Goal: Task Accomplishment & Management: Use online tool/utility

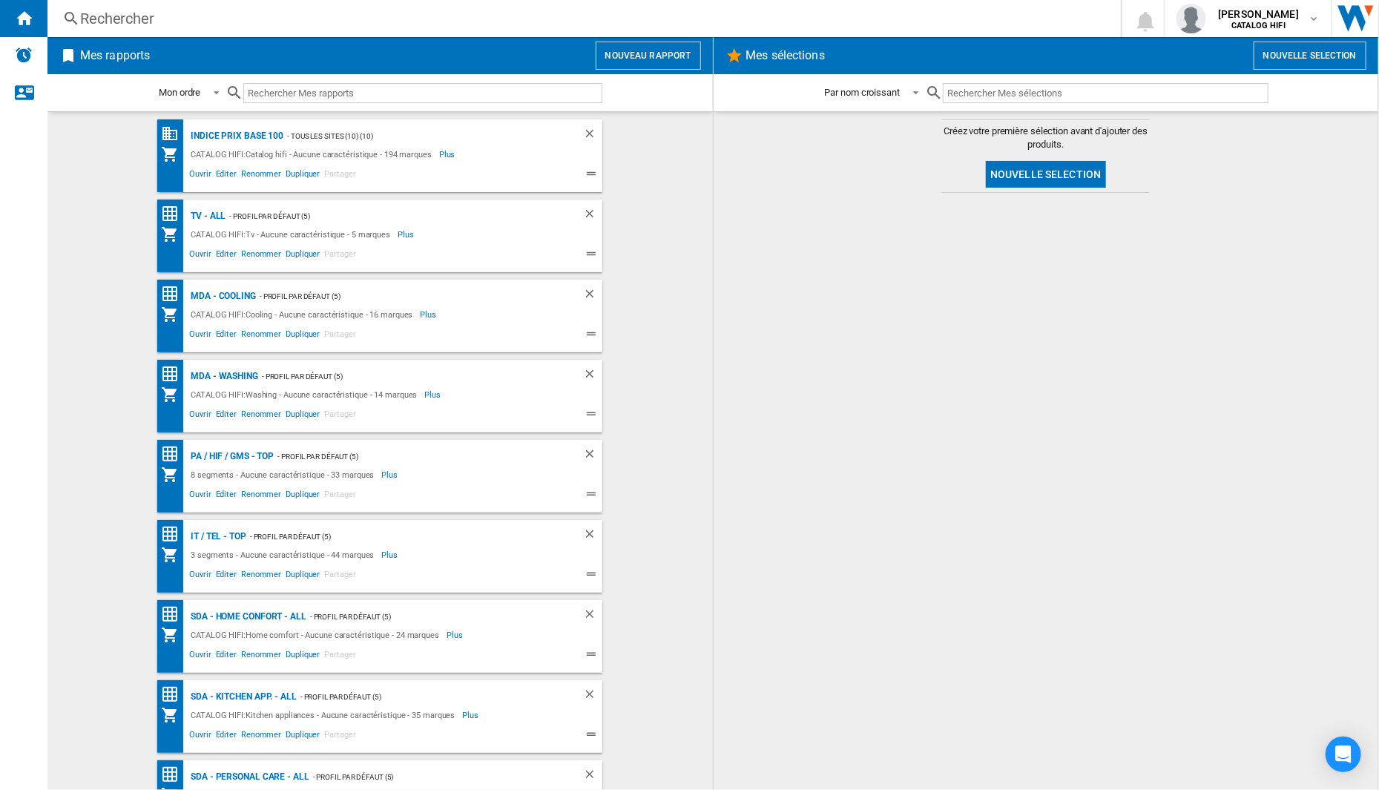
click at [113, 61] on h2 "Mes rapports" at bounding box center [115, 56] width 76 height 28
click at [665, 53] on button "Nouveau rapport" at bounding box center [648, 56] width 105 height 28
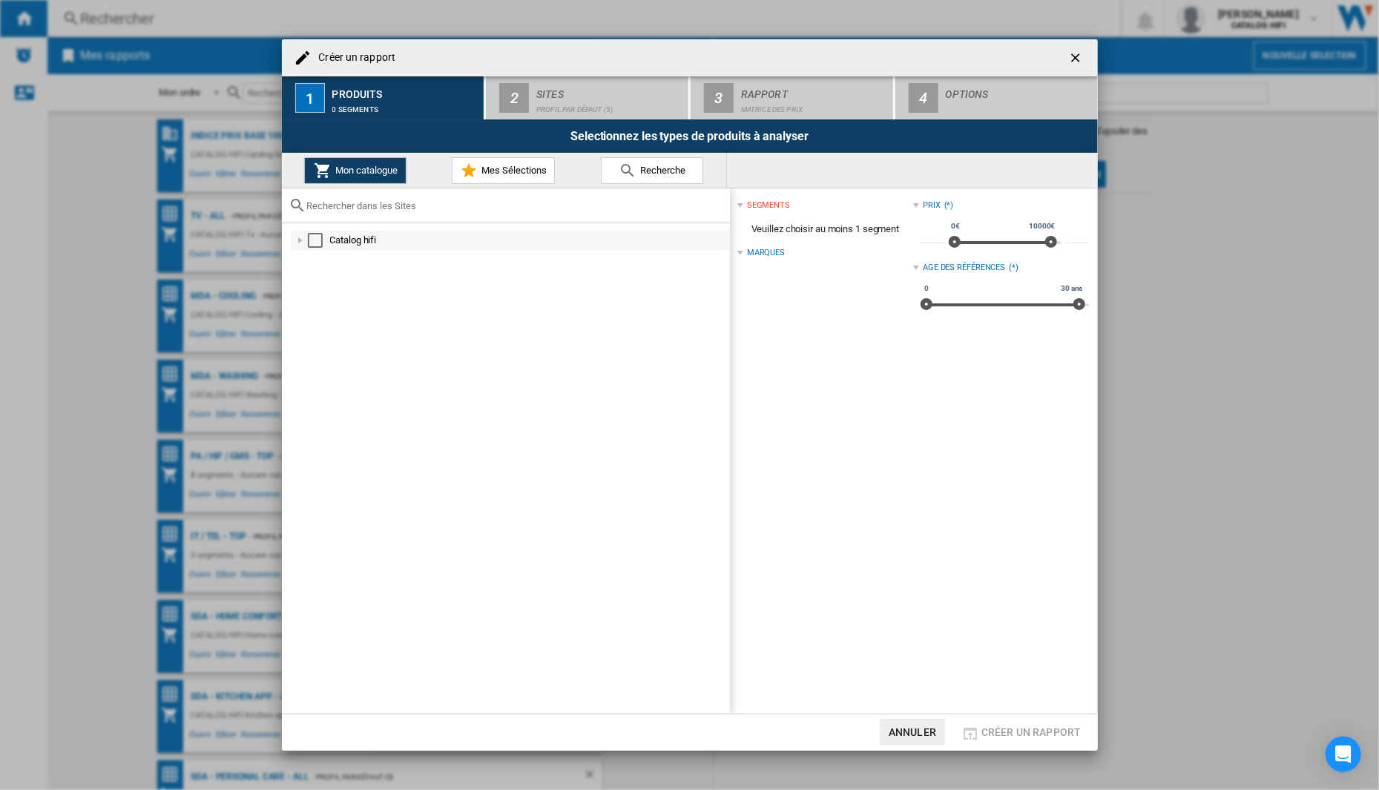
click at [306, 243] on div at bounding box center [300, 240] width 15 height 15
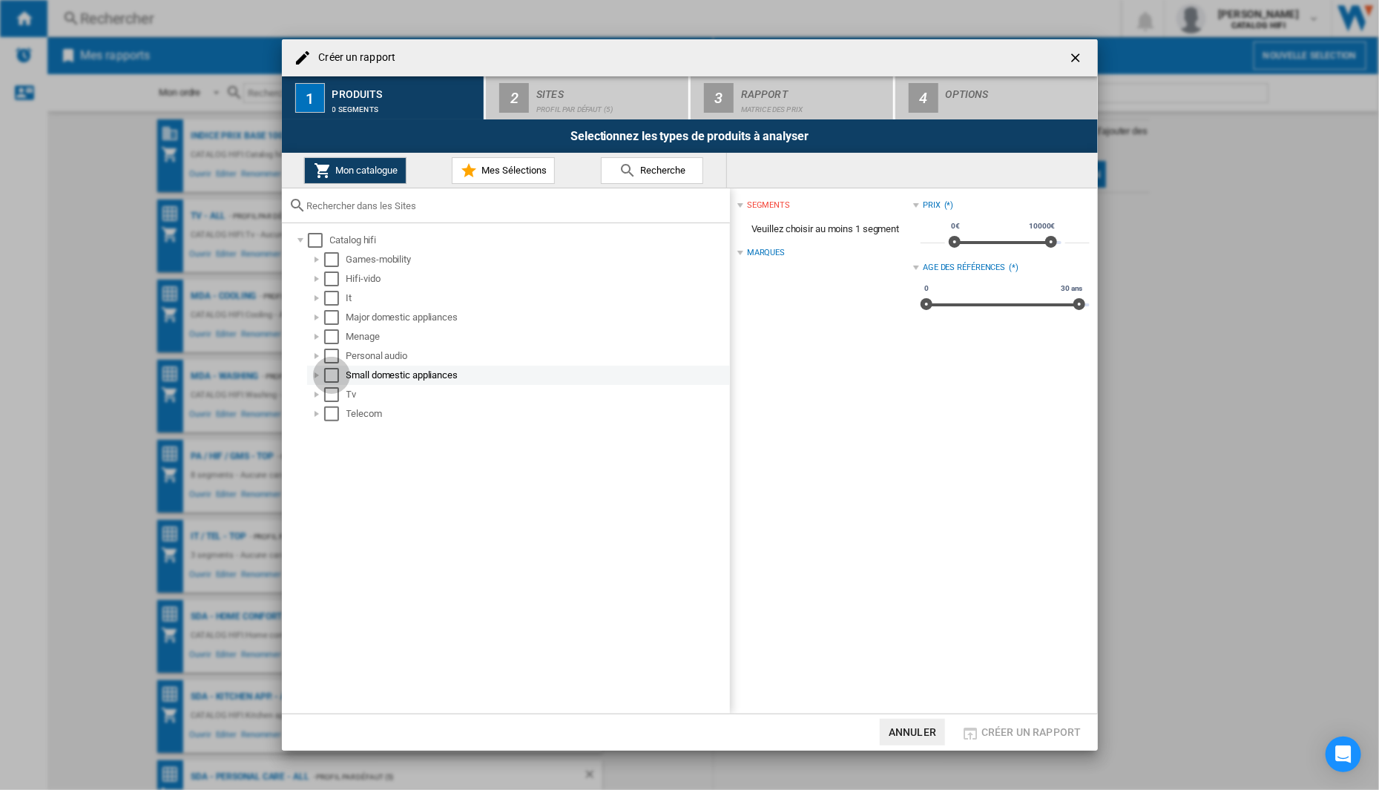
click at [326, 376] on div "Select" at bounding box center [331, 375] width 15 height 15
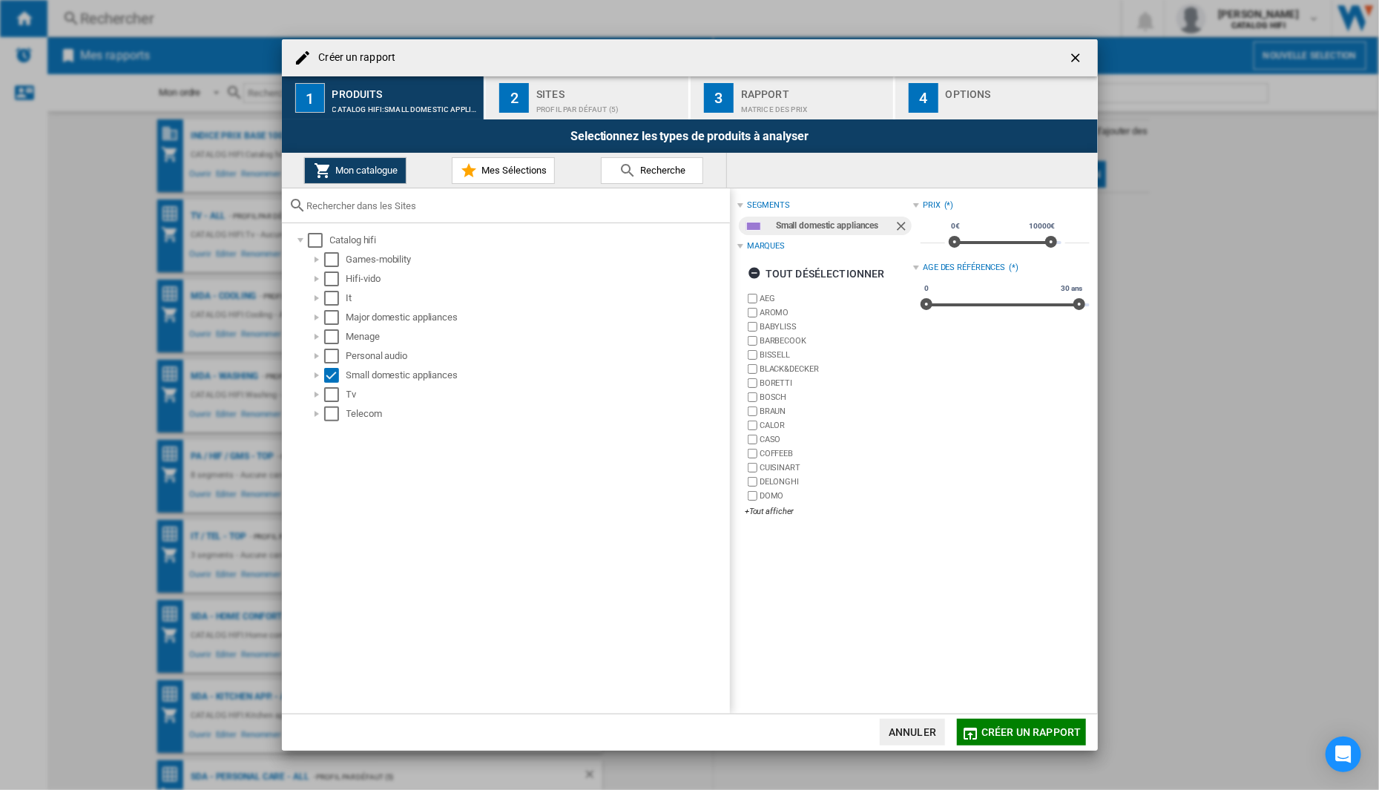
click at [766, 296] on label "AEG" at bounding box center [837, 298] width 154 height 11
click at [770, 271] on div "tout sélectionner" at bounding box center [810, 273] width 124 height 27
click at [770, 271] on div "tout désélectionner" at bounding box center [816, 273] width 137 height 27
click at [764, 506] on div "AEG AROMO BABYLISS [GEOGRAPHIC_DATA] [GEOGRAPHIC_DATA] BLACK&DECKER BORETTI BOS…" at bounding box center [829, 406] width 168 height 228
click at [765, 514] on div "+Tout afficher" at bounding box center [829, 511] width 168 height 11
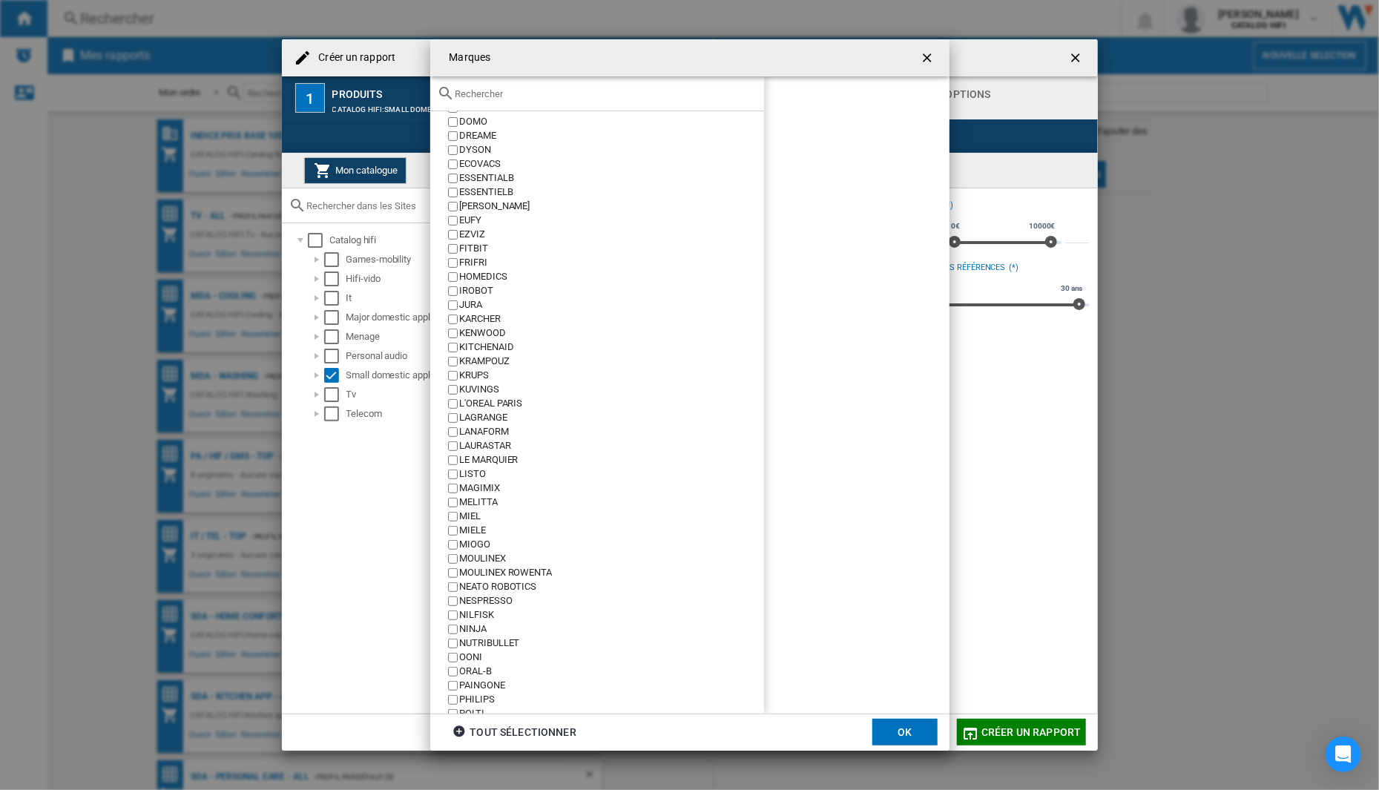
scroll to position [223, 0]
click at [895, 732] on button "OK" at bounding box center [904, 732] width 65 height 27
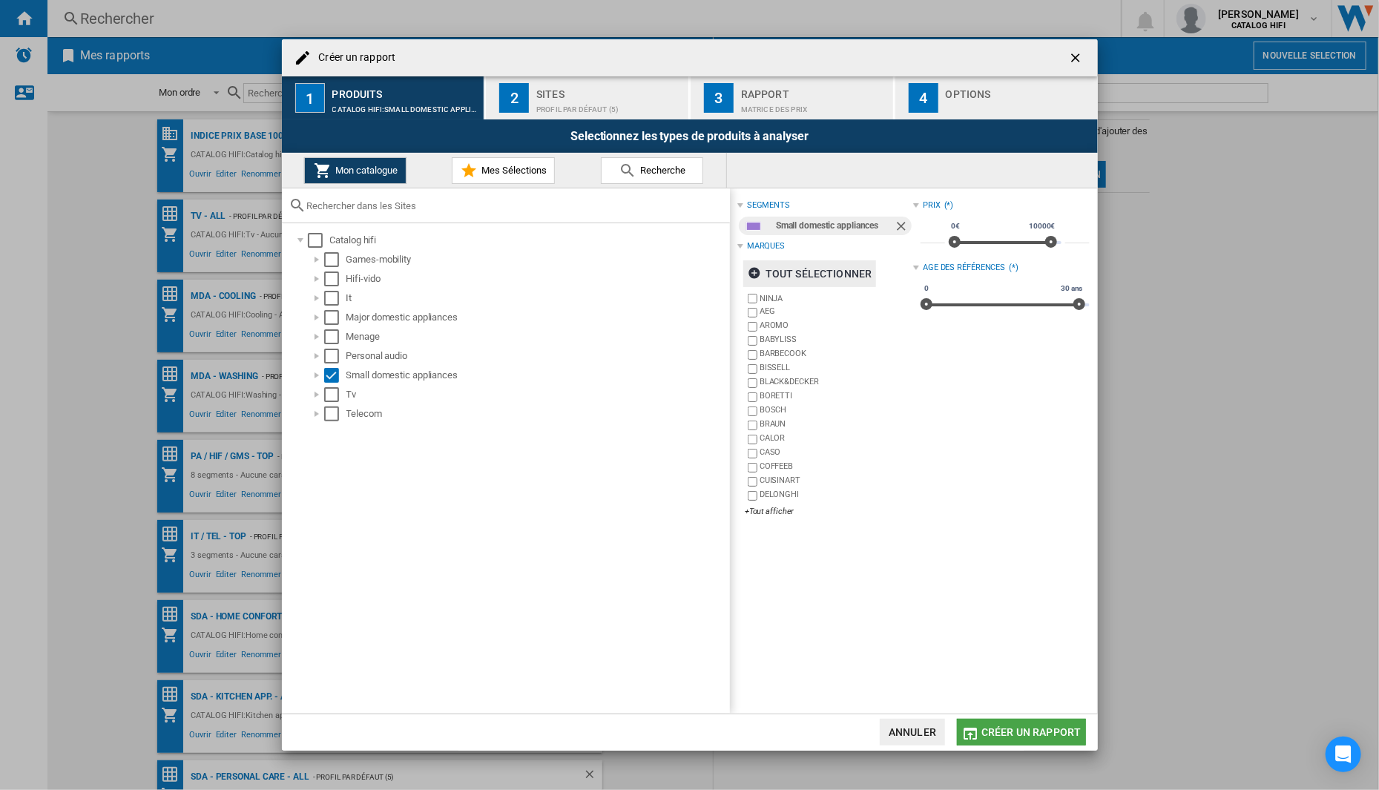
click at [1056, 724] on button "Créer un rapport" at bounding box center [1021, 732] width 128 height 27
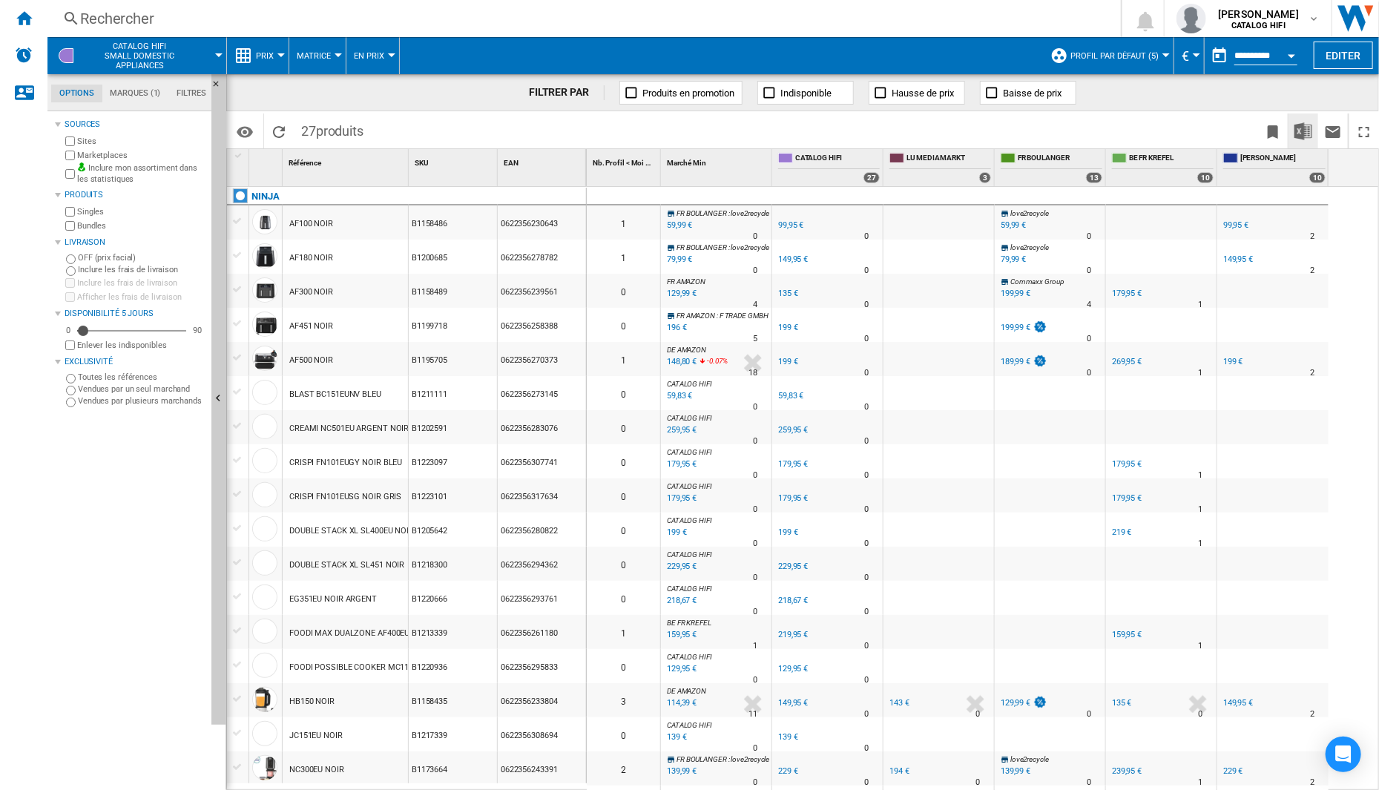
click at [1301, 132] on img "Télécharger au format Excel" at bounding box center [1303, 131] width 18 height 18
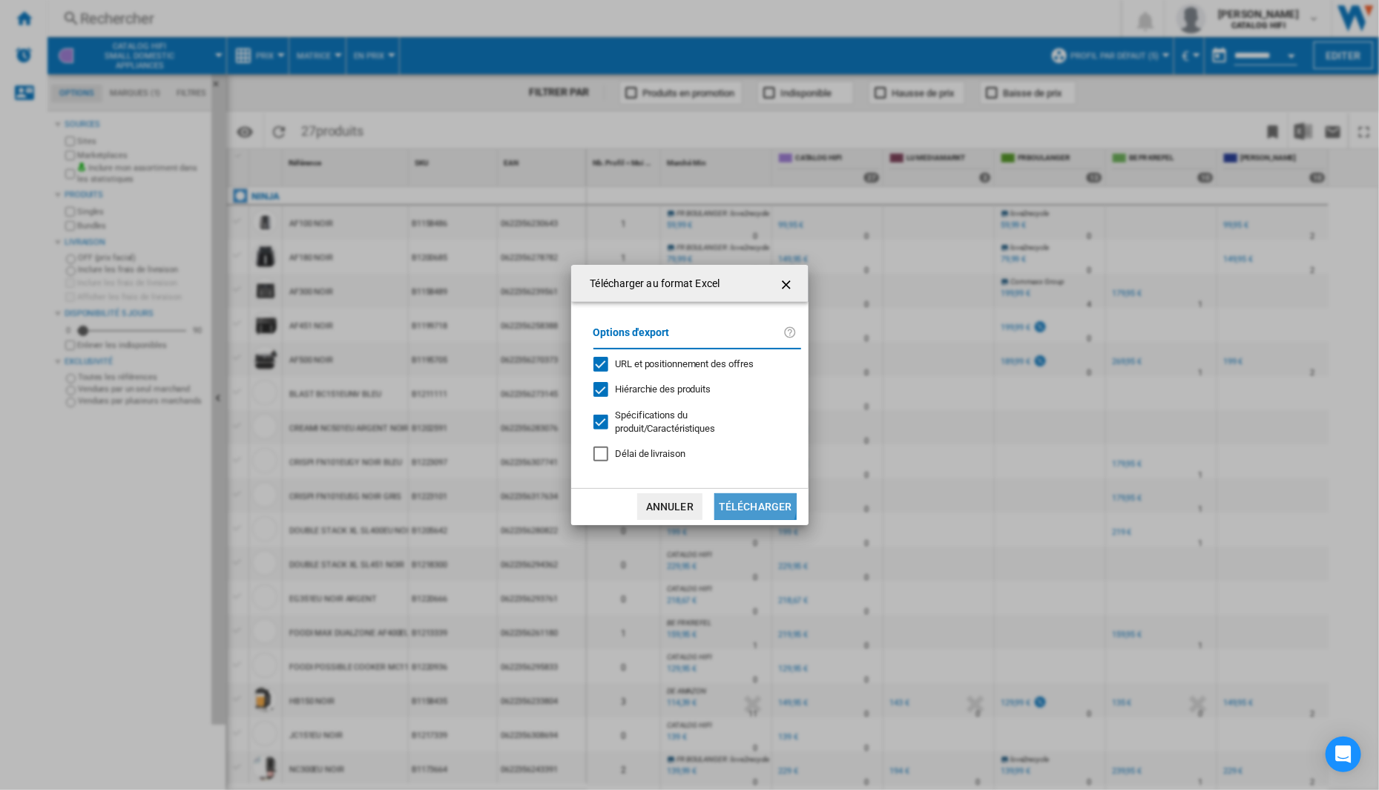
click at [744, 495] on button "Télécharger" at bounding box center [755, 506] width 82 height 27
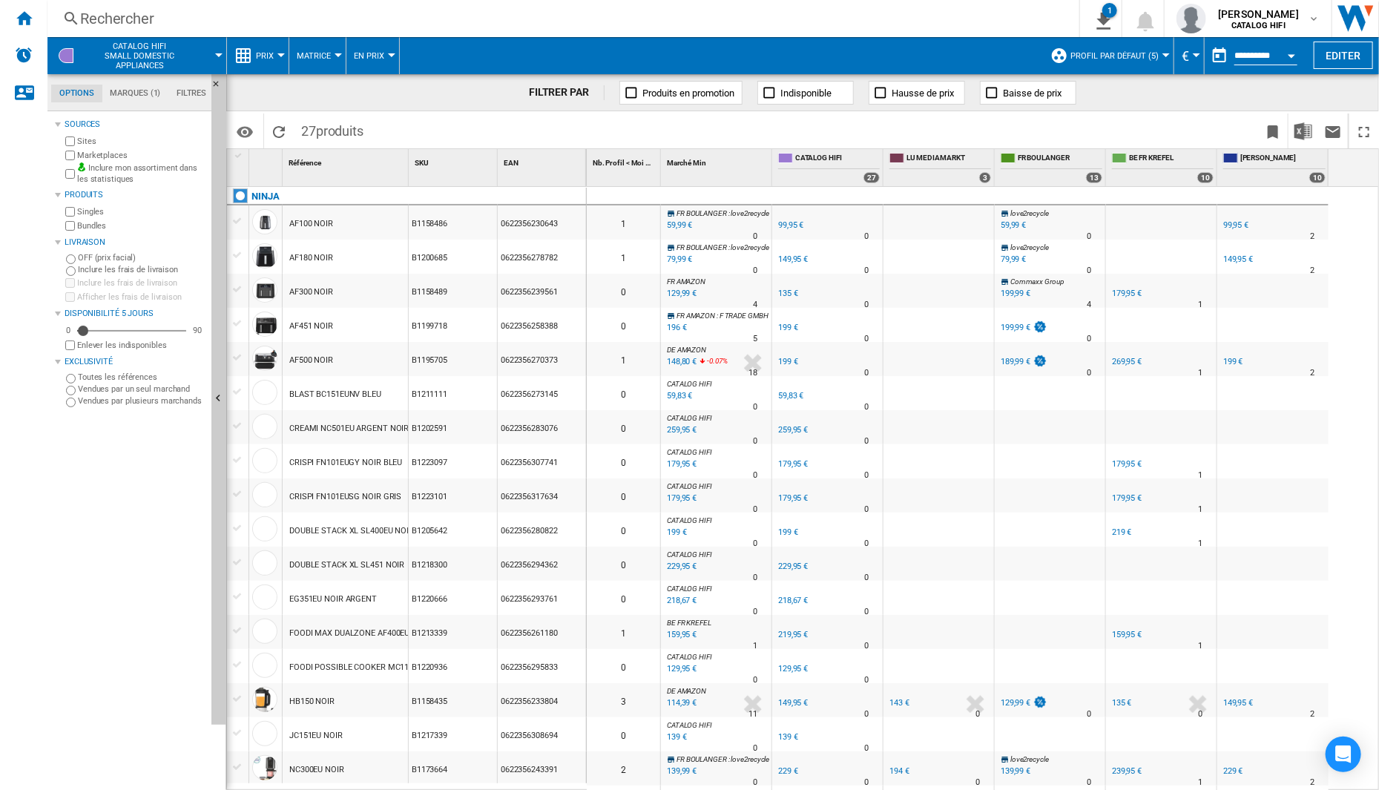
click at [625, 56] on span at bounding box center [721, 55] width 643 height 37
